Goal: Task Accomplishment & Management: Use online tool/utility

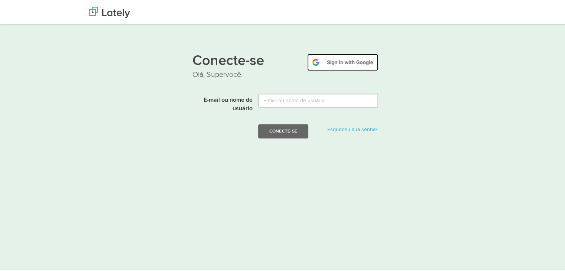
click at [347, 61] on img at bounding box center [342, 60] width 71 height 17
drag, startPoint x: 347, startPoint y: 55, endPoint x: 348, endPoint y: 63, distance: 7.5
click at [347, 55] on img at bounding box center [342, 60] width 71 height 17
